Goal: Participate in discussion: Engage in conversation with other users on a specific topic

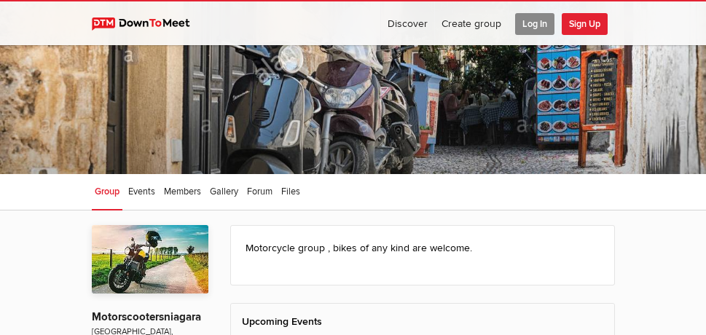
scroll to position [4, 0]
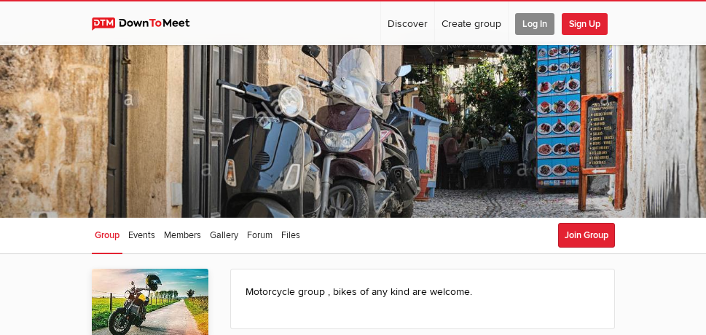
click at [530, 23] on span "Log In" at bounding box center [534, 24] width 39 height 22
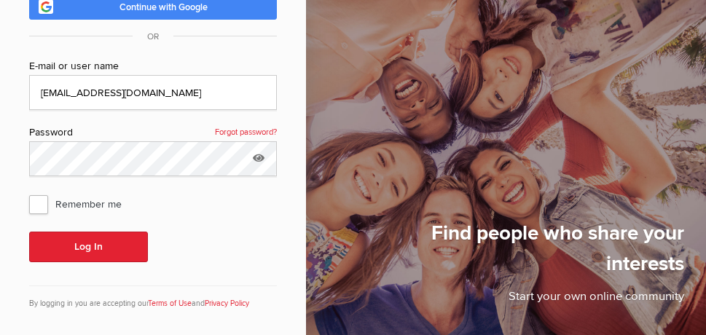
scroll to position [143, 0]
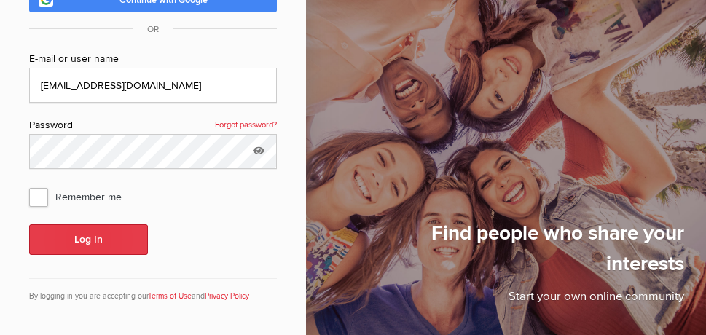
click at [95, 238] on button "Log In" at bounding box center [88, 239] width 119 height 31
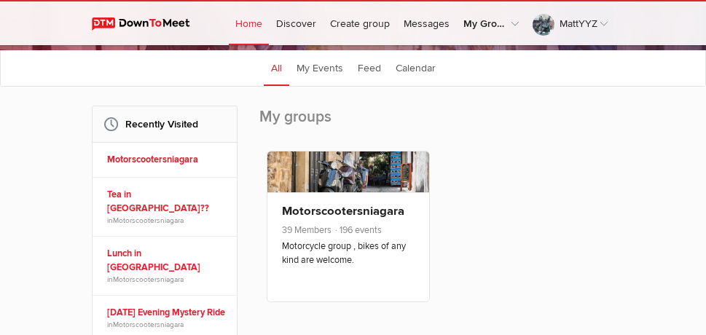
scroll to position [166, 0]
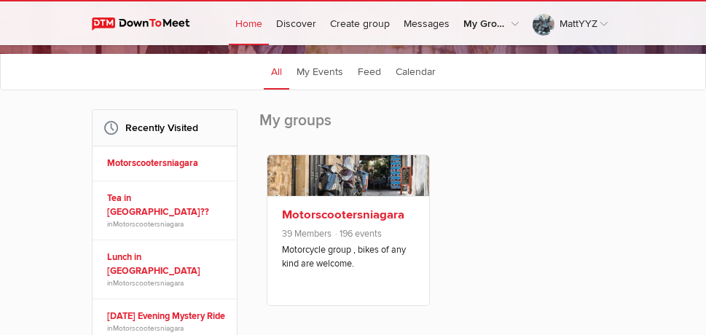
click at [315, 216] on link "Motorscootersniagara" at bounding box center [343, 215] width 122 height 15
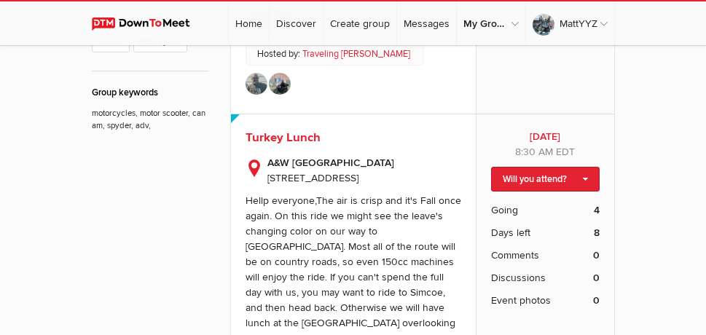
scroll to position [703, 0]
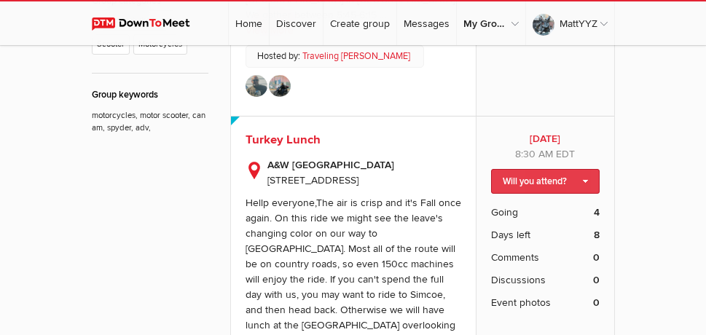
click at [512, 178] on link "Will you attend?" at bounding box center [545, 181] width 108 height 25
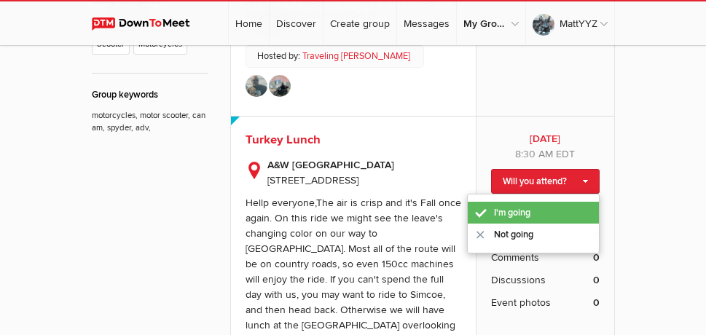
click at [509, 212] on link "I'm going" at bounding box center [532, 213] width 131 height 22
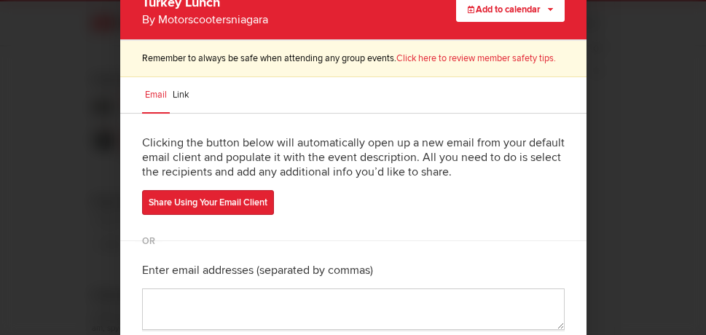
scroll to position [502, 0]
click at [506, 7] on button "Add to calendar" at bounding box center [510, 9] width 108 height 25
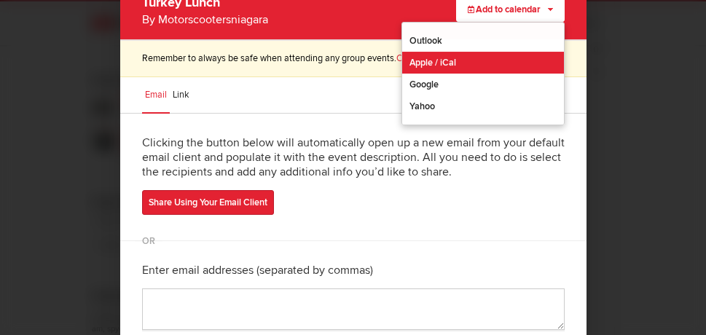
click at [471, 53] on link "Apple / iCal" at bounding box center [483, 63] width 162 height 22
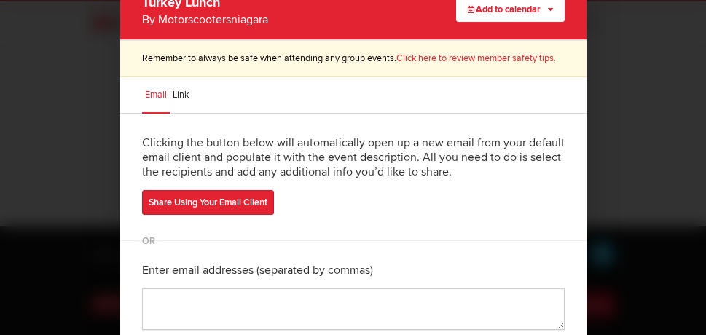
scroll to position [148, 0]
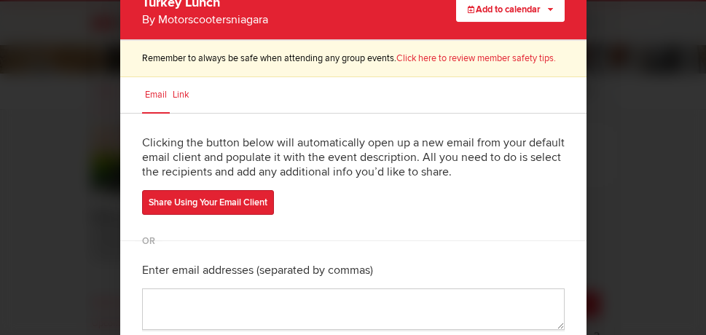
click at [181, 100] on span "Link" at bounding box center [181, 95] width 16 height 12
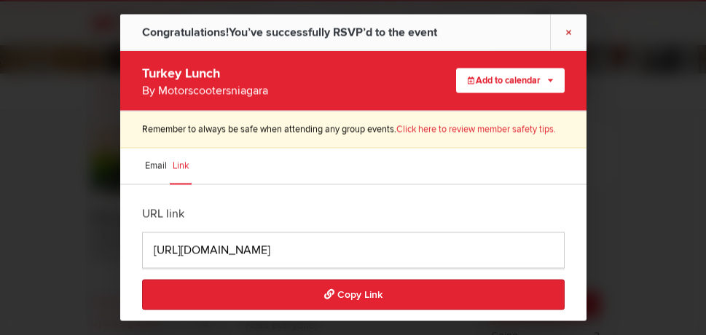
click at [570, 25] on link "×" at bounding box center [568, 33] width 36 height 36
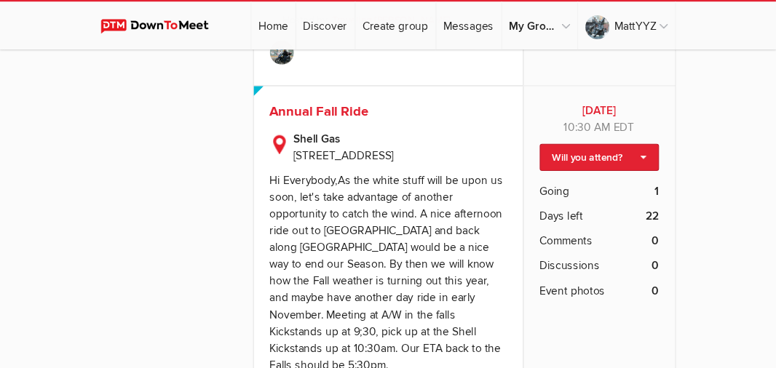
scroll to position [2037, 0]
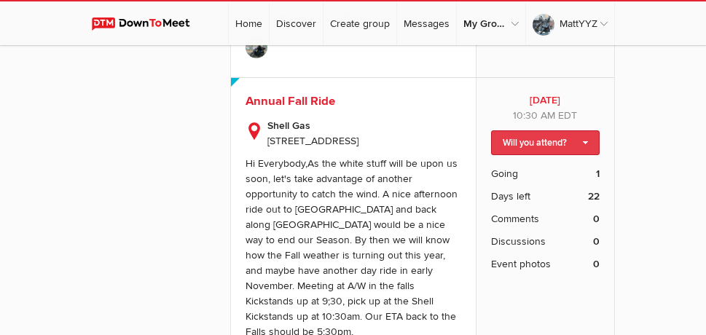
click at [559, 155] on link "Will you attend?" at bounding box center [545, 142] width 108 height 25
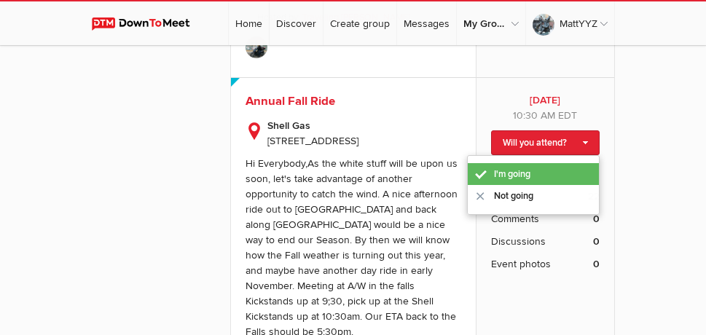
click at [529, 185] on link "I'm going" at bounding box center [532, 174] width 131 height 22
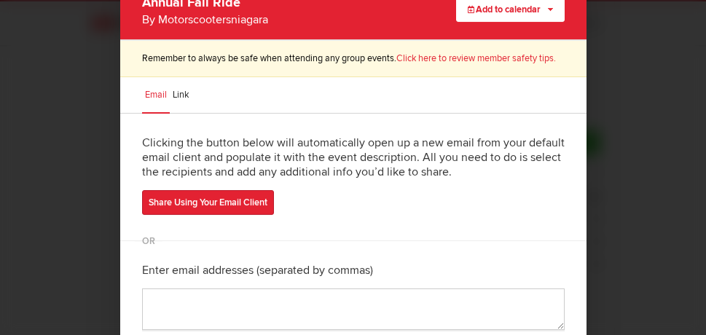
click at [642, 167] on div at bounding box center [353, 167] width 706 height 335
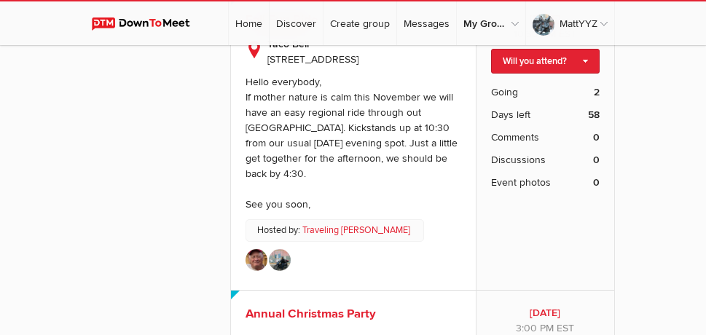
scroll to position [4626, 0]
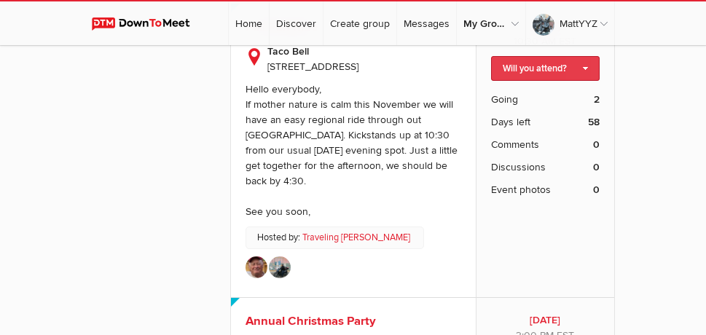
click at [551, 81] on link "Will you attend?" at bounding box center [545, 68] width 108 height 25
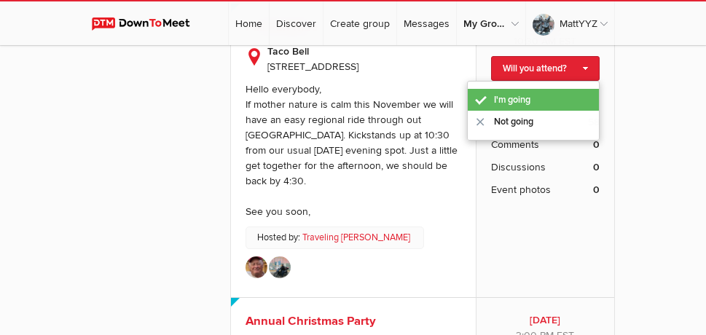
click at [517, 111] on link "I'm going" at bounding box center [532, 100] width 131 height 22
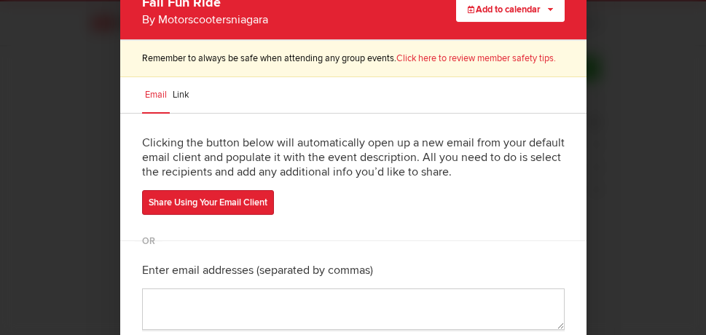
click at [595, 138] on div at bounding box center [353, 167] width 706 height 335
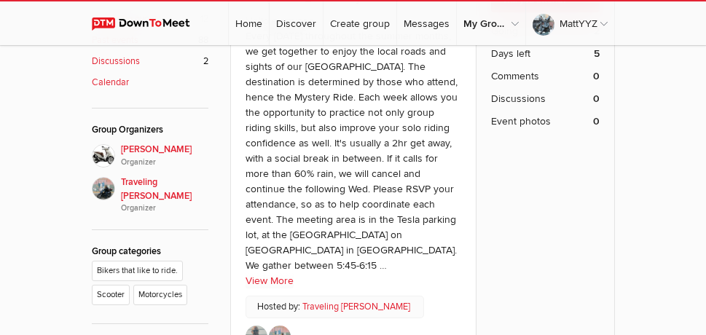
scroll to position [0, 0]
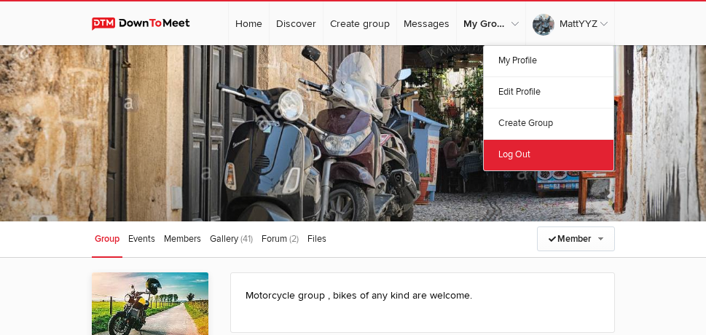
click at [509, 156] on link "Log Out" at bounding box center [549, 154] width 130 height 31
